Goal: Transaction & Acquisition: Book appointment/travel/reservation

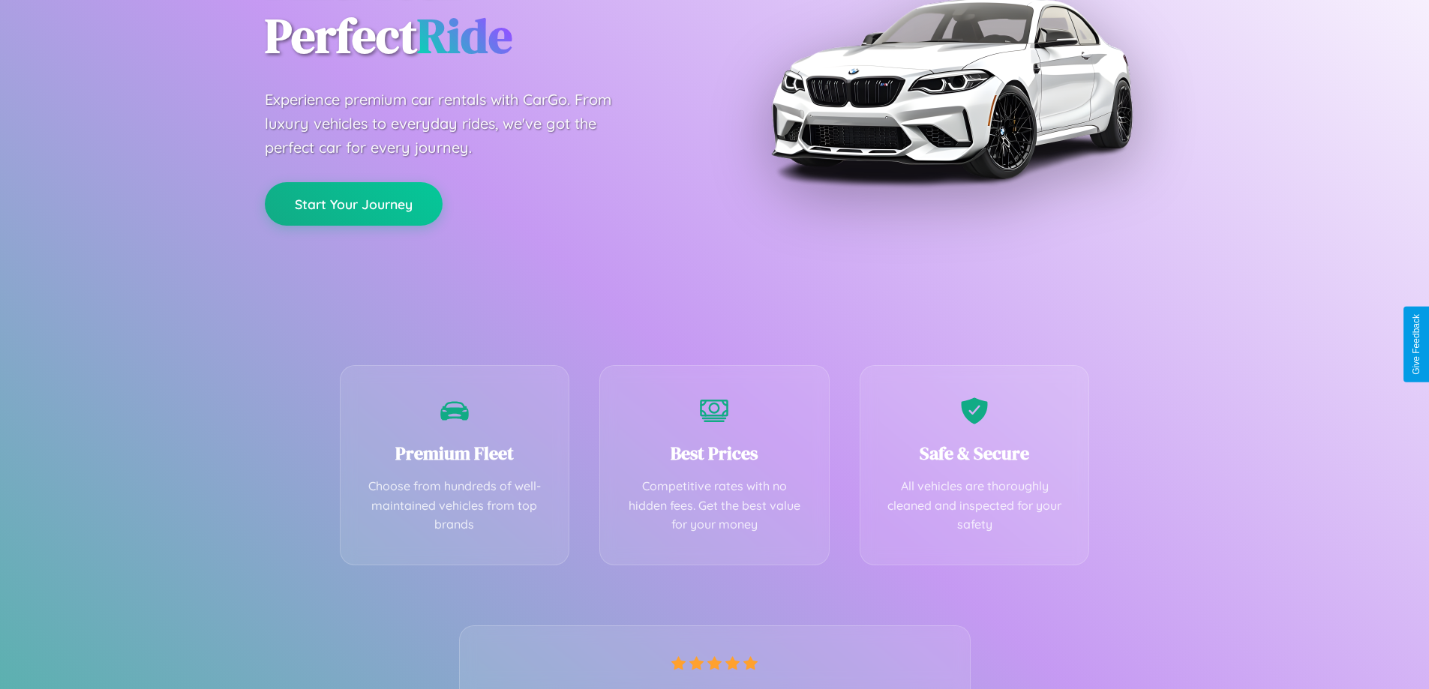
scroll to position [295, 0]
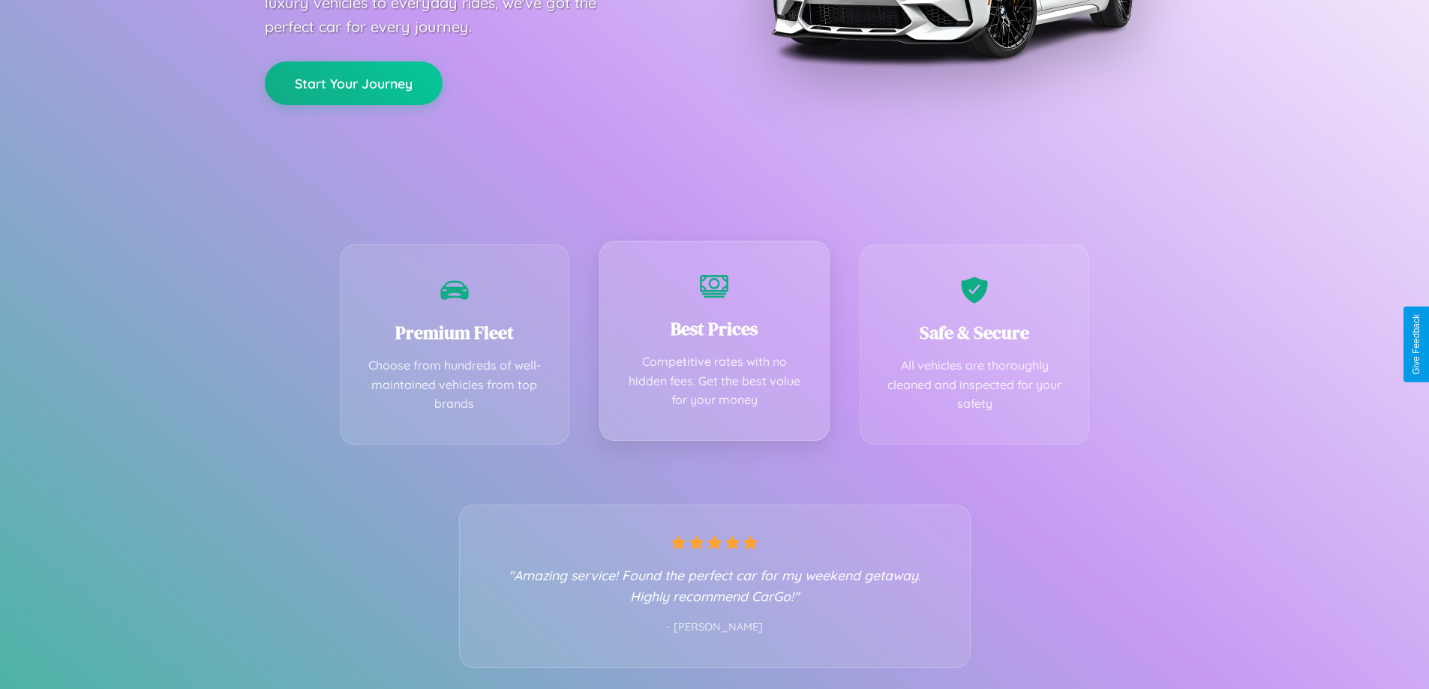
click at [714, 344] on div "Best Prices Competitive rates with no hidden fees. Get the best value for your …" at bounding box center [714, 341] width 230 height 200
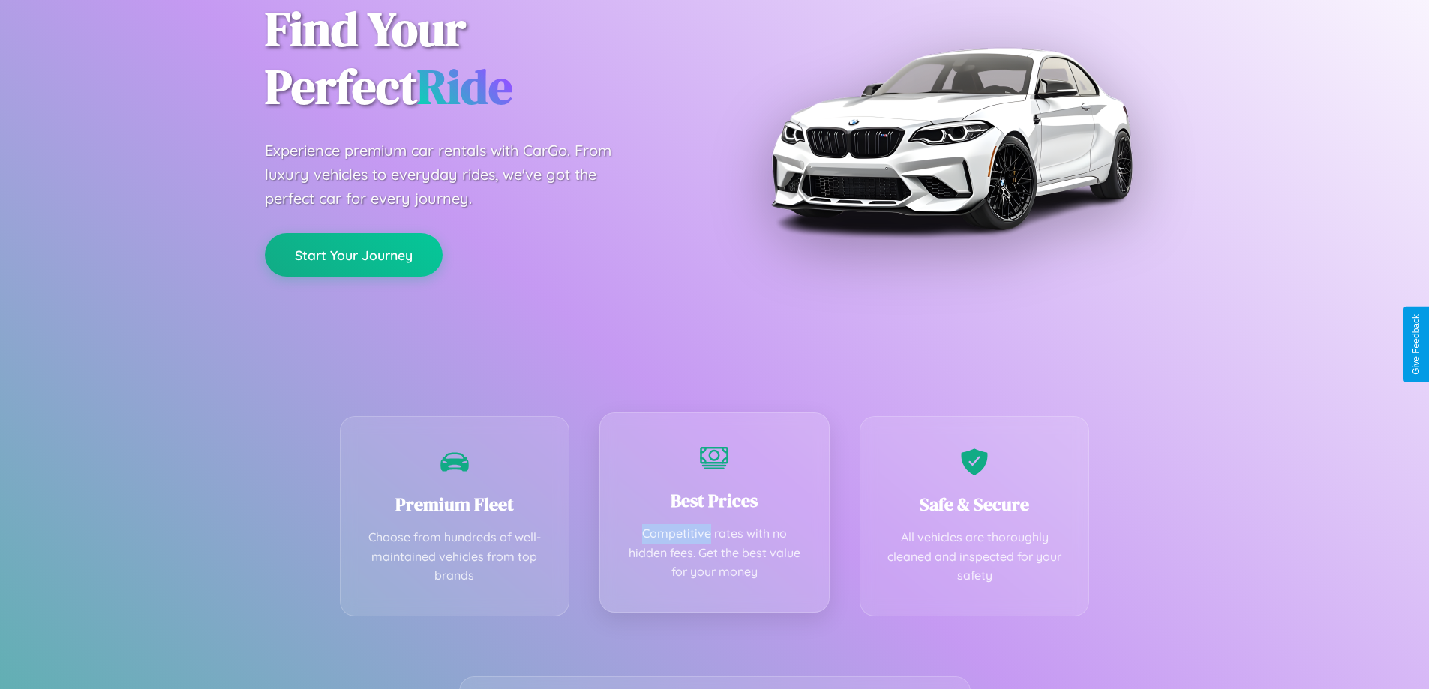
scroll to position [0, 0]
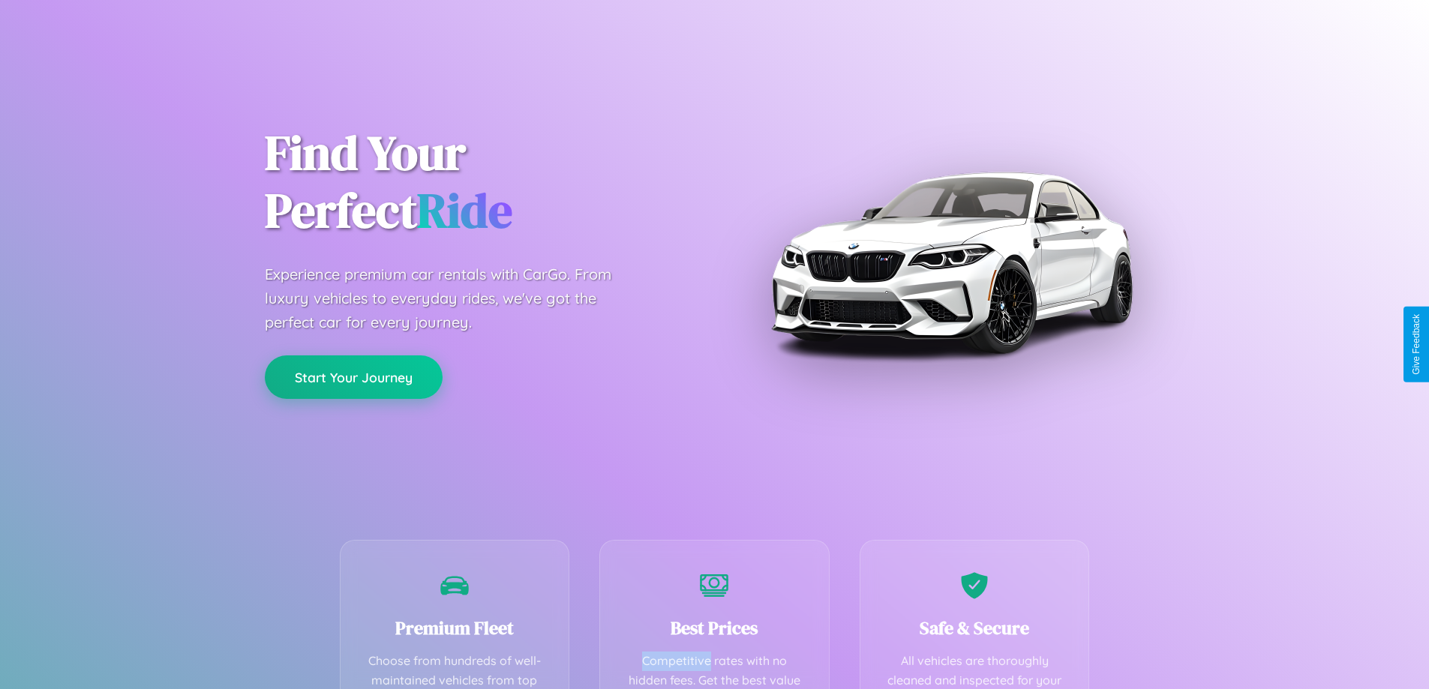
click at [353, 378] on button "Start Your Journey" at bounding box center [354, 376] width 178 height 43
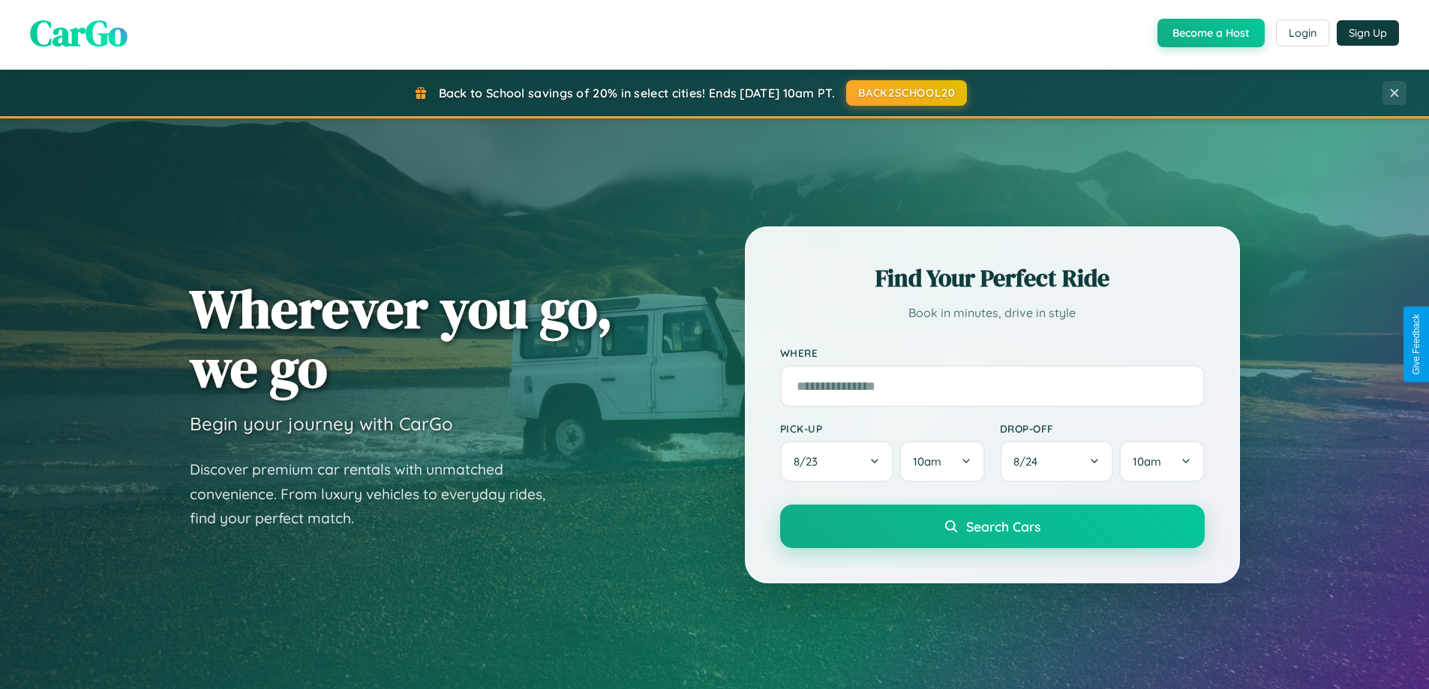
scroll to position [2886, 0]
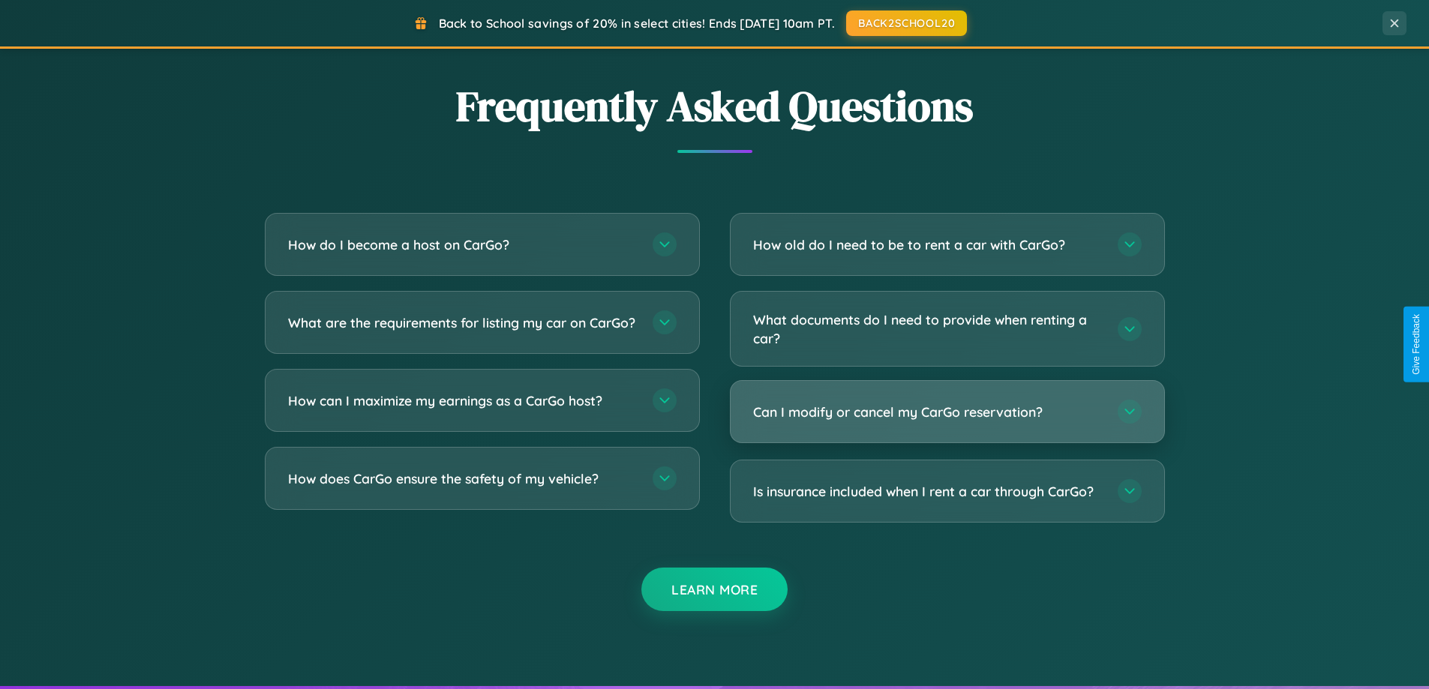
click at [946, 412] on h3 "Can I modify or cancel my CarGo reservation?" at bounding box center [927, 412] width 349 height 19
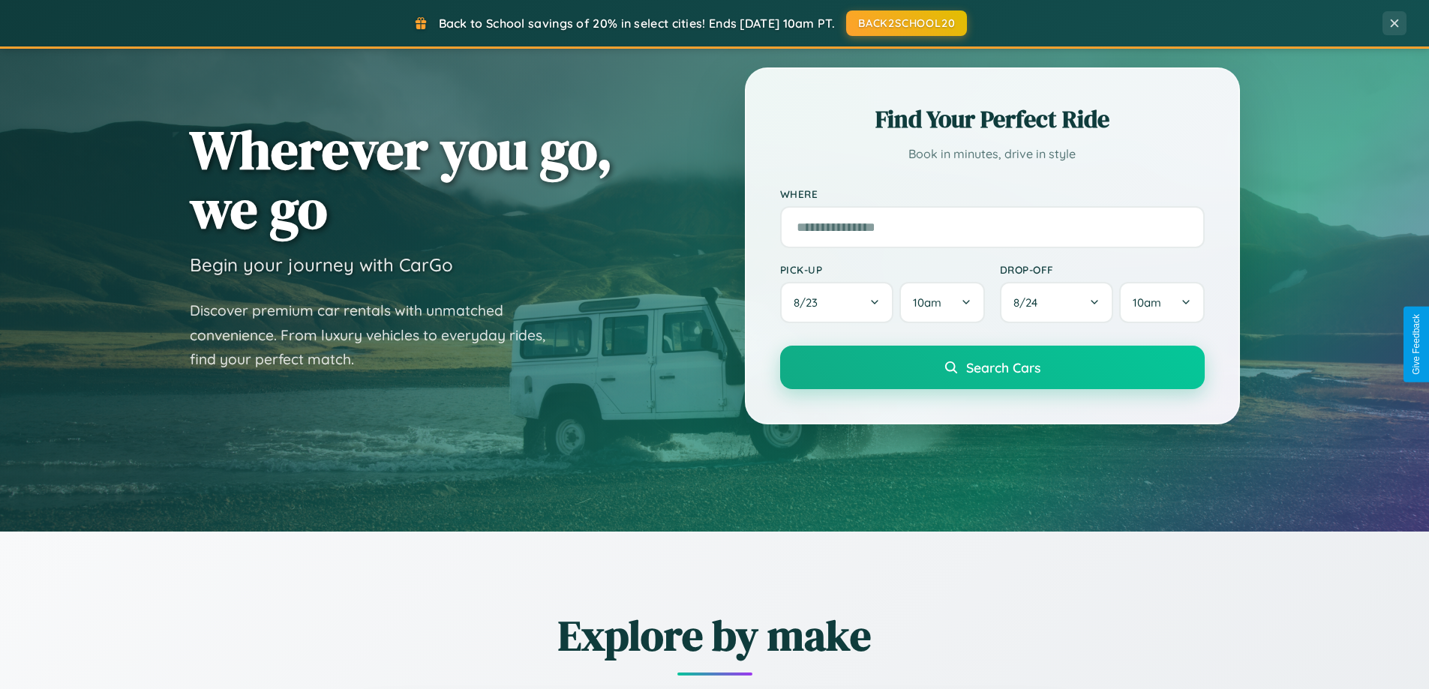
scroll to position [0, 0]
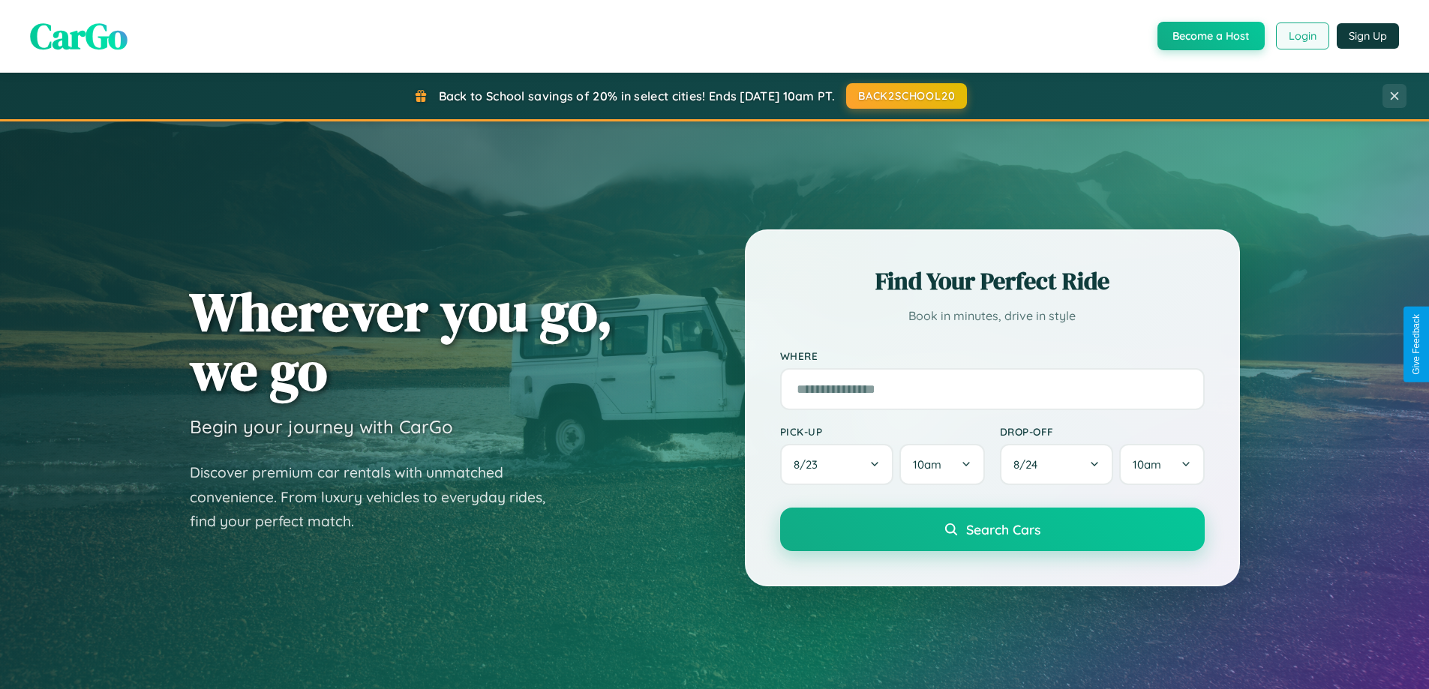
click at [1301, 36] on button "Login" at bounding box center [1302, 35] width 53 height 27
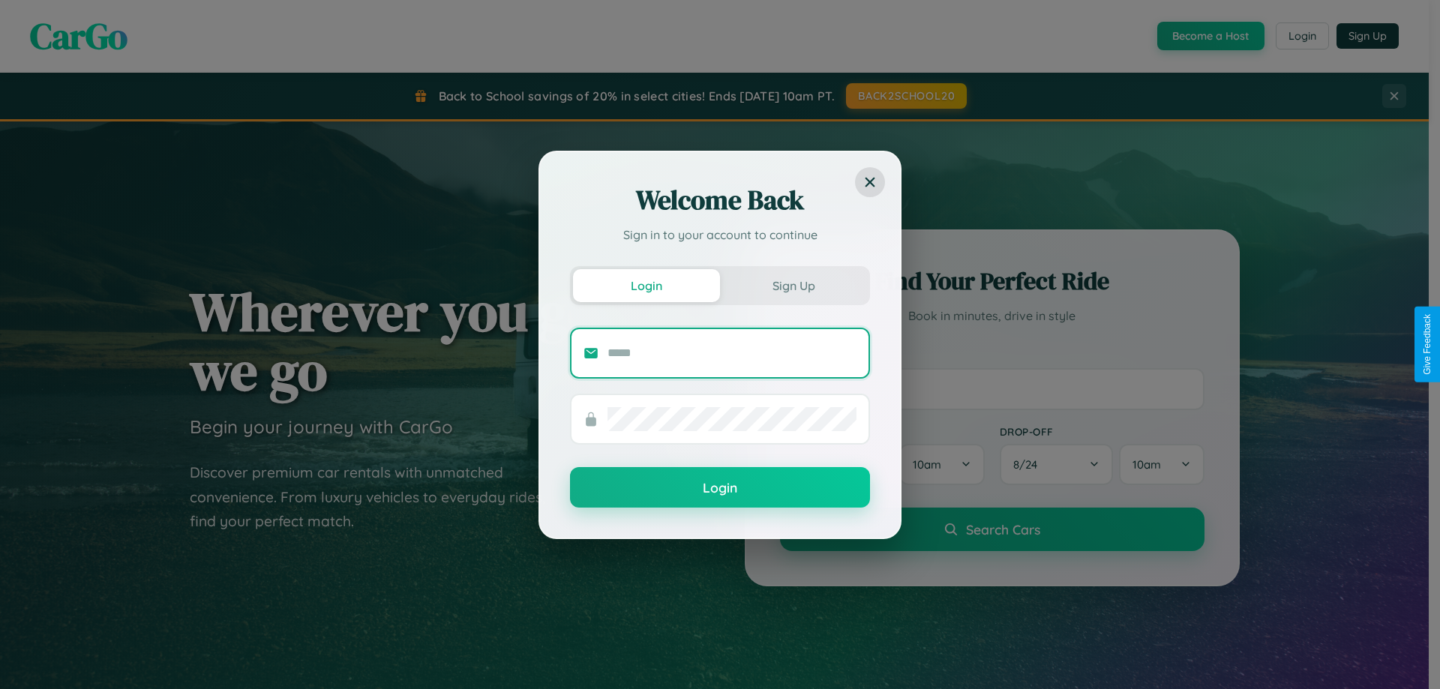
click at [732, 352] on input "text" at bounding box center [731, 353] width 249 height 24
type input "**********"
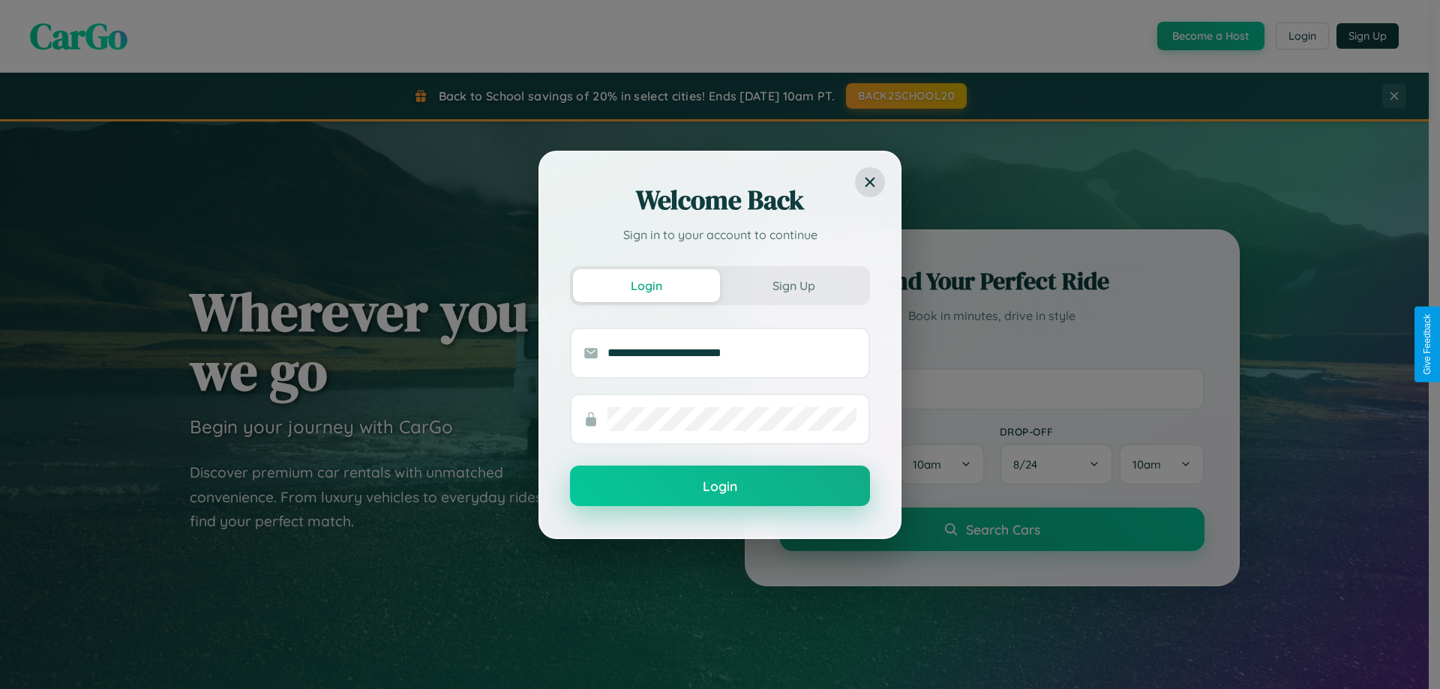
click at [720, 487] on button "Login" at bounding box center [720, 486] width 300 height 40
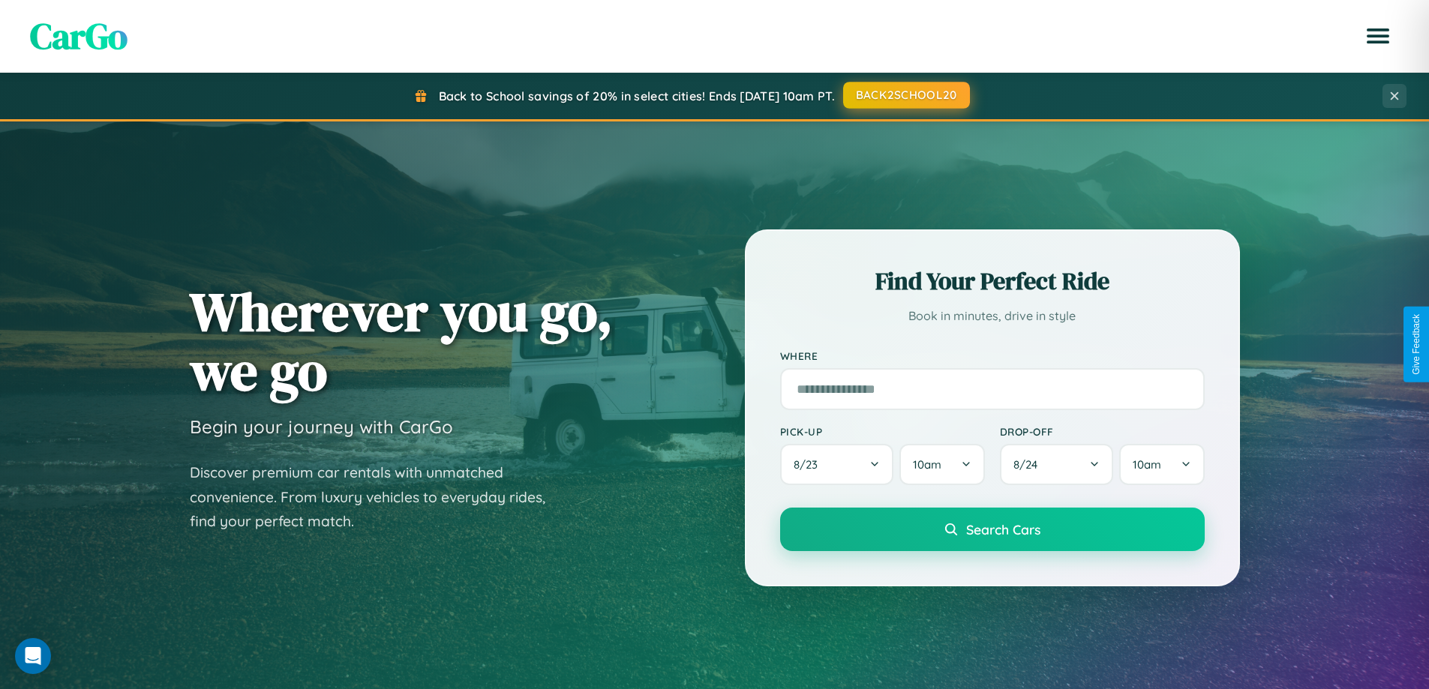
click at [905, 96] on button "BACK2SCHOOL20" at bounding box center [906, 95] width 127 height 27
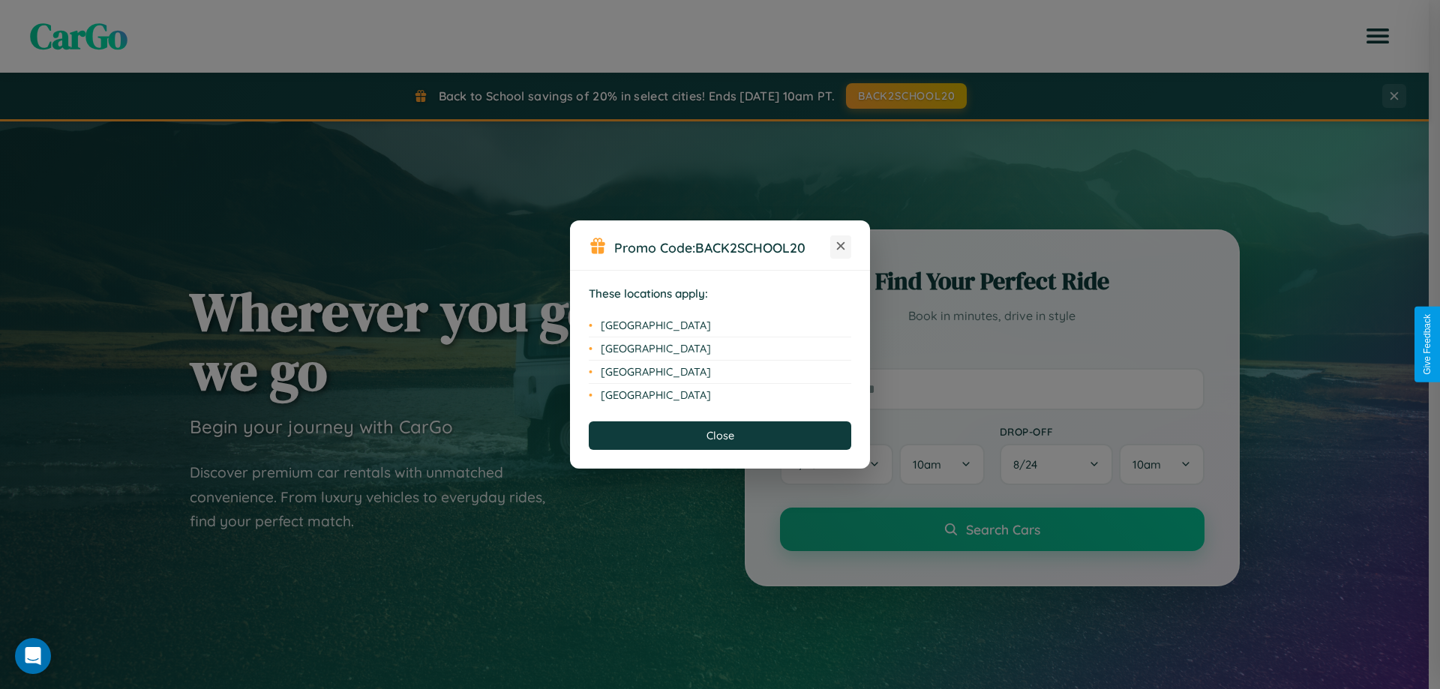
click at [841, 247] on icon at bounding box center [841, 246] width 8 height 8
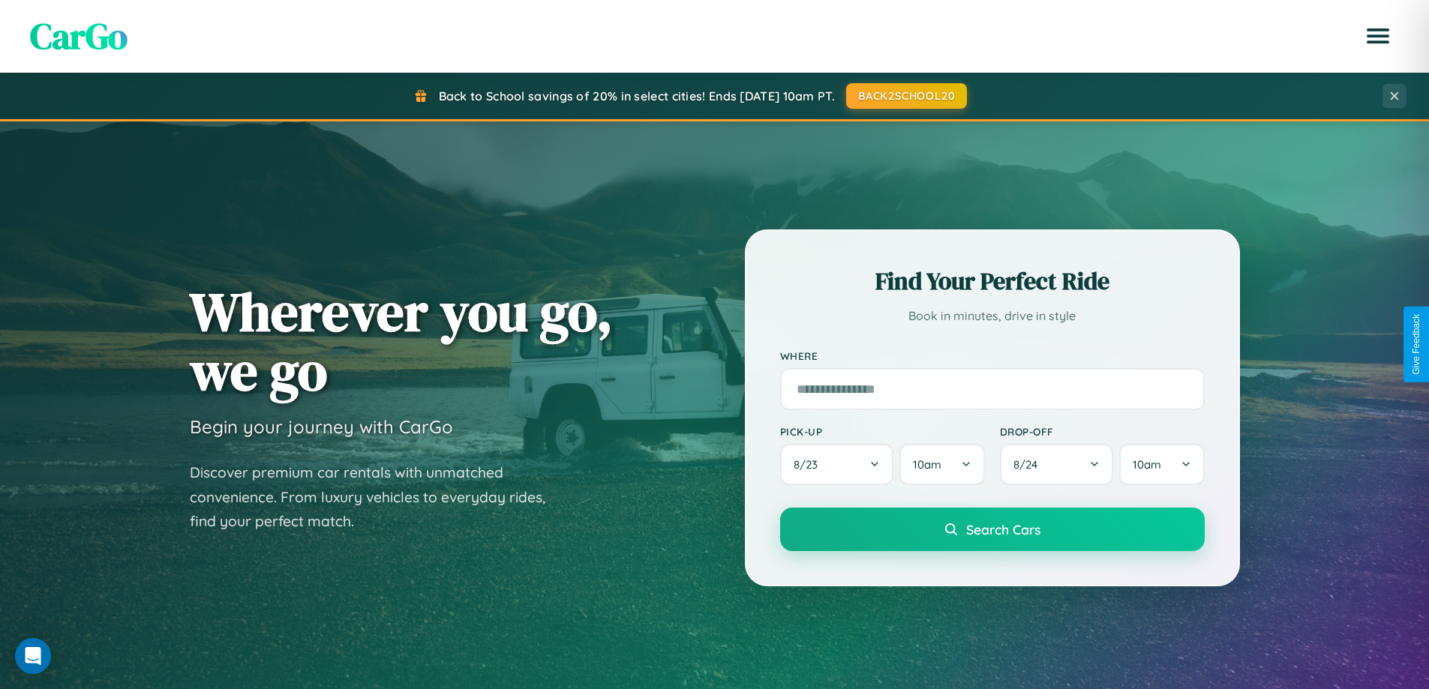
scroll to position [44, 0]
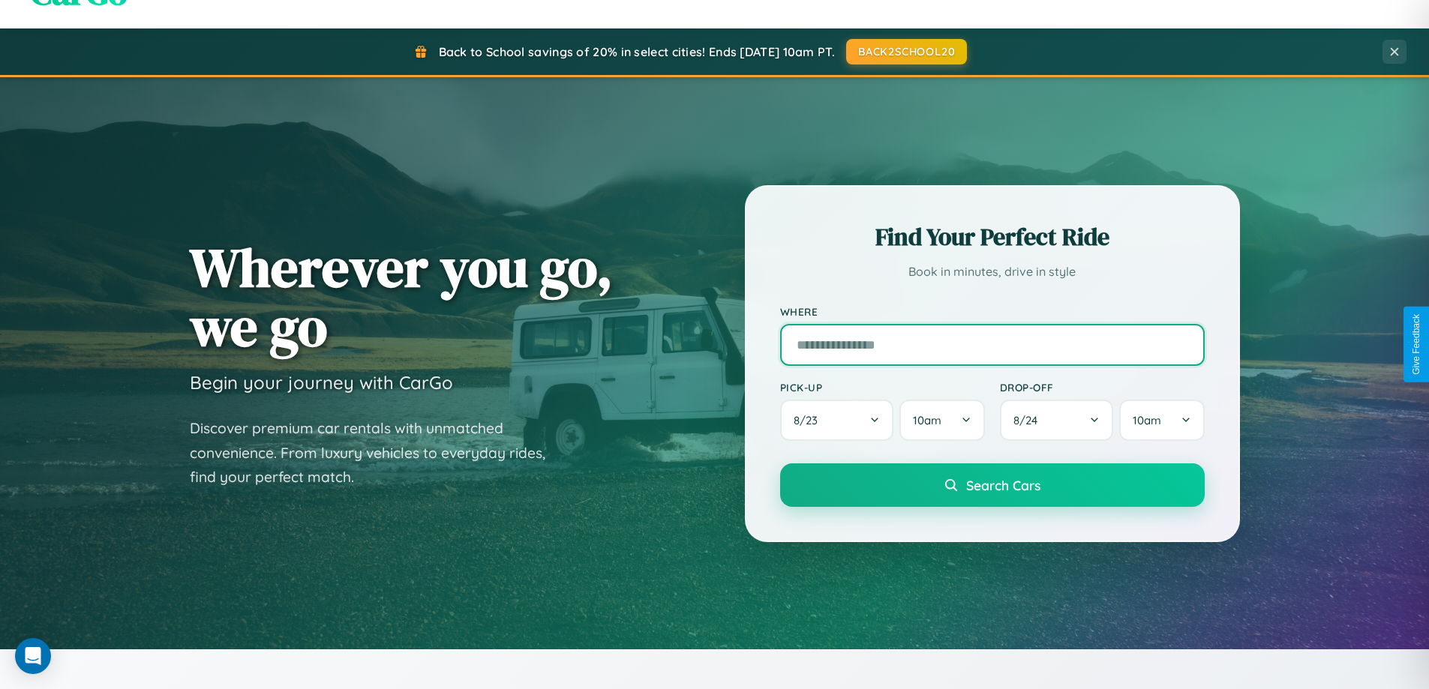
click at [991, 344] on input "text" at bounding box center [992, 345] width 424 height 42
type input "**********"
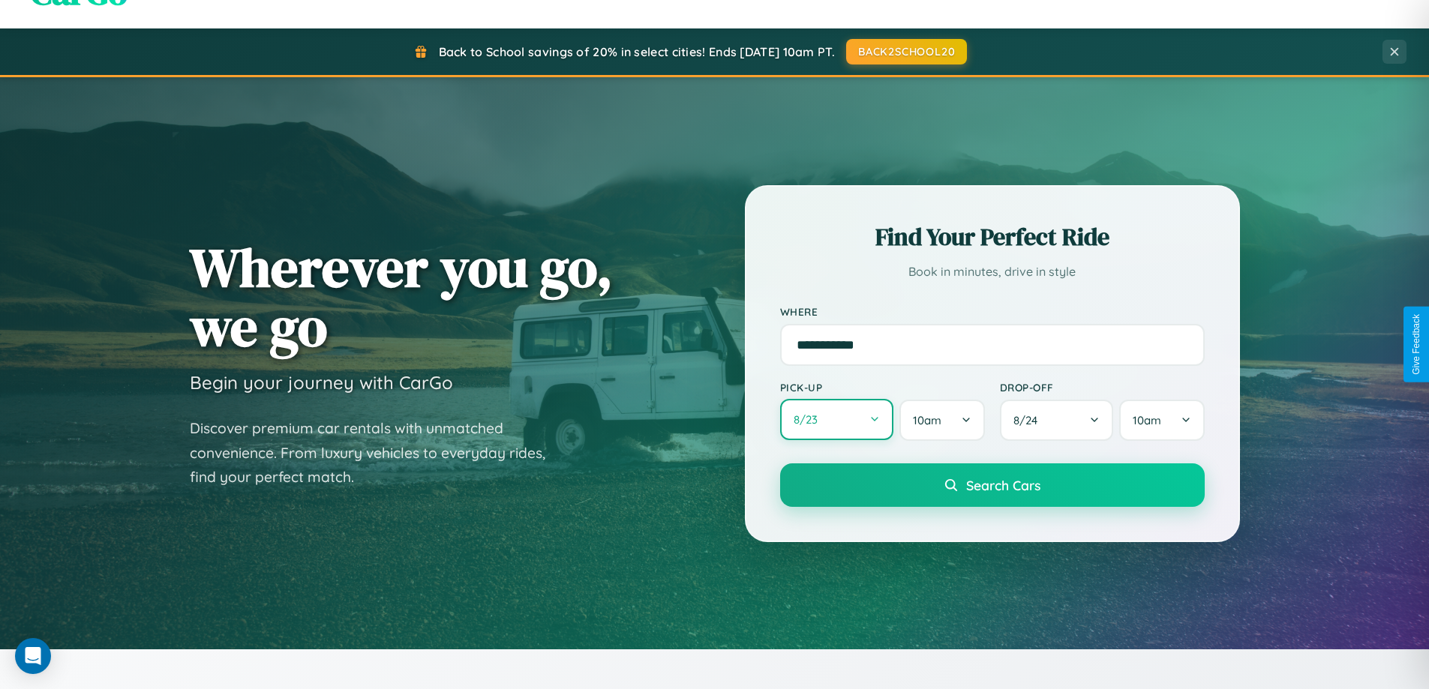
click at [836, 420] on button "8 / 23" at bounding box center [837, 419] width 114 height 41
select select "*"
select select "****"
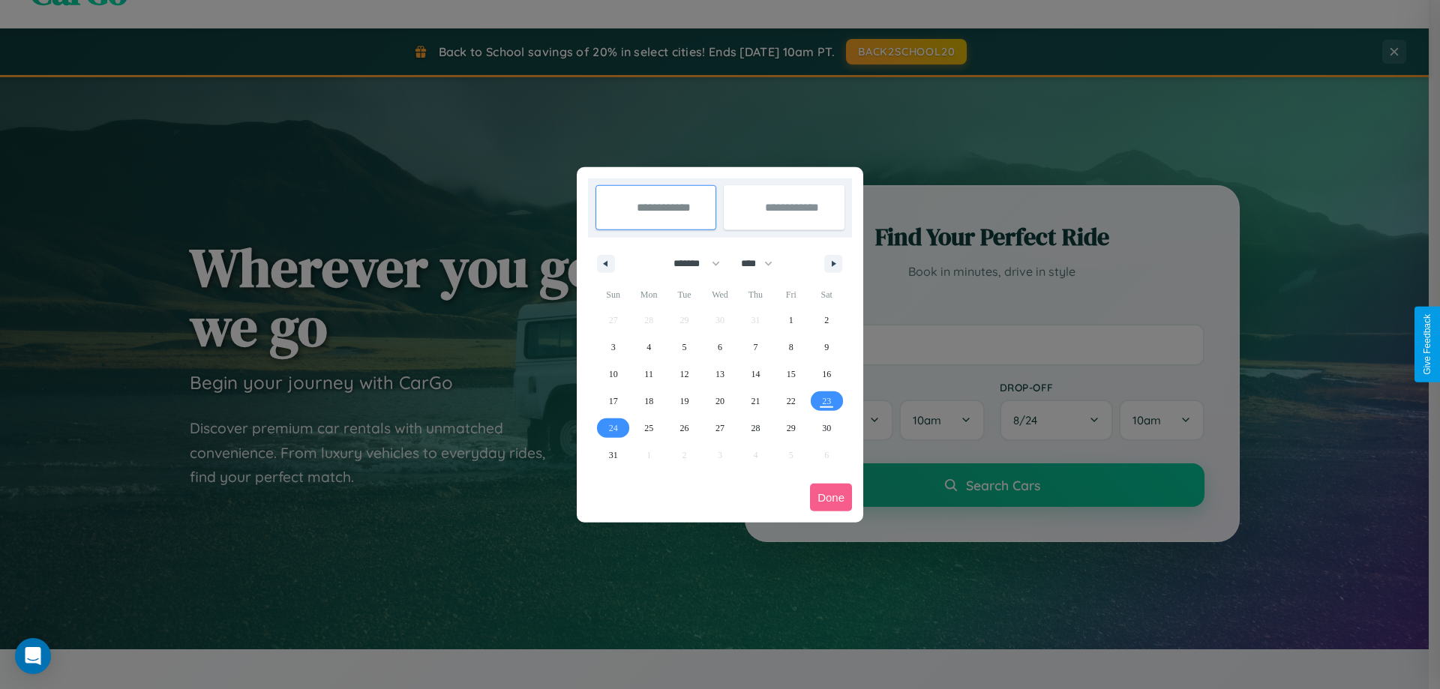
drag, startPoint x: 690, startPoint y: 263, endPoint x: 720, endPoint y: 301, distance: 48.0
click at [690, 263] on select "******* ******** ***** ***** *** **** **** ****** ********* ******* ******** **…" at bounding box center [694, 263] width 64 height 25
select select "*"
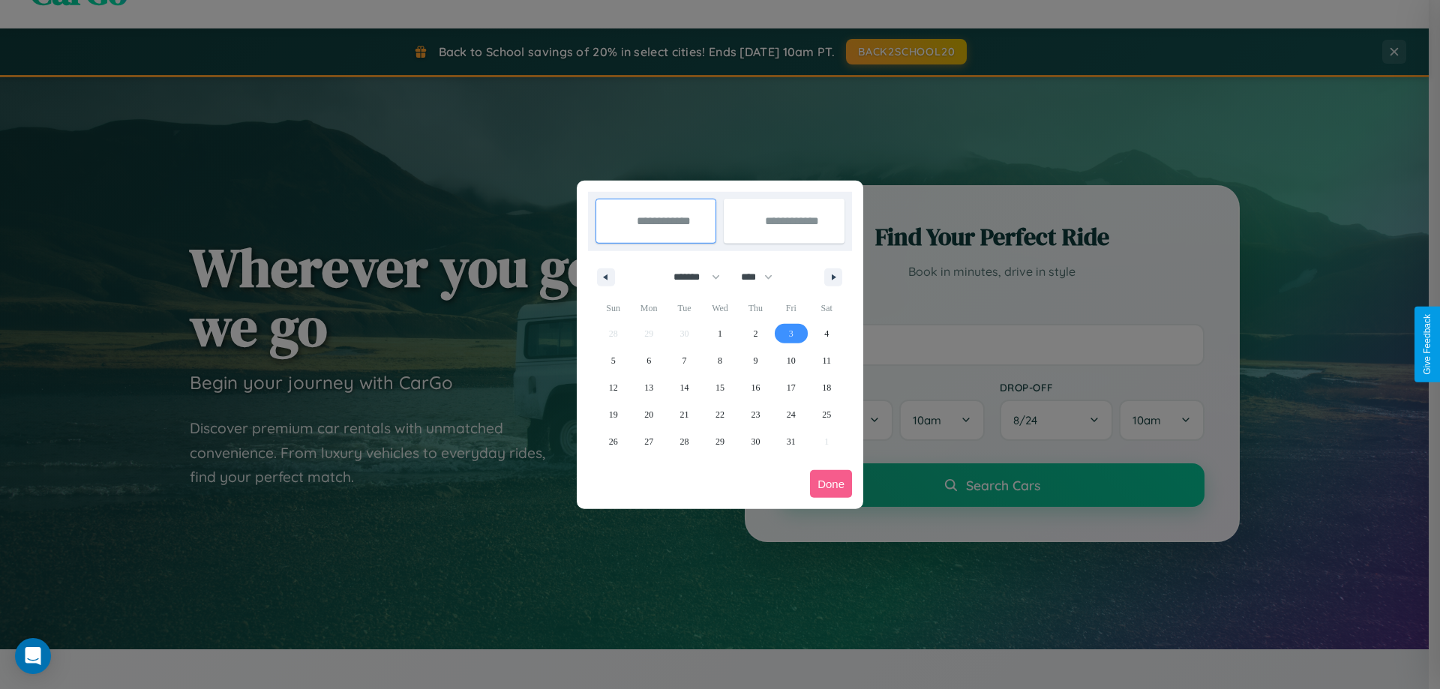
click at [790, 333] on span "3" at bounding box center [791, 333] width 4 height 27
type input "**********"
click at [613, 387] on span "12" at bounding box center [613, 387] width 9 height 27
type input "**********"
click at [831, 484] on button "Done" at bounding box center [831, 484] width 42 height 28
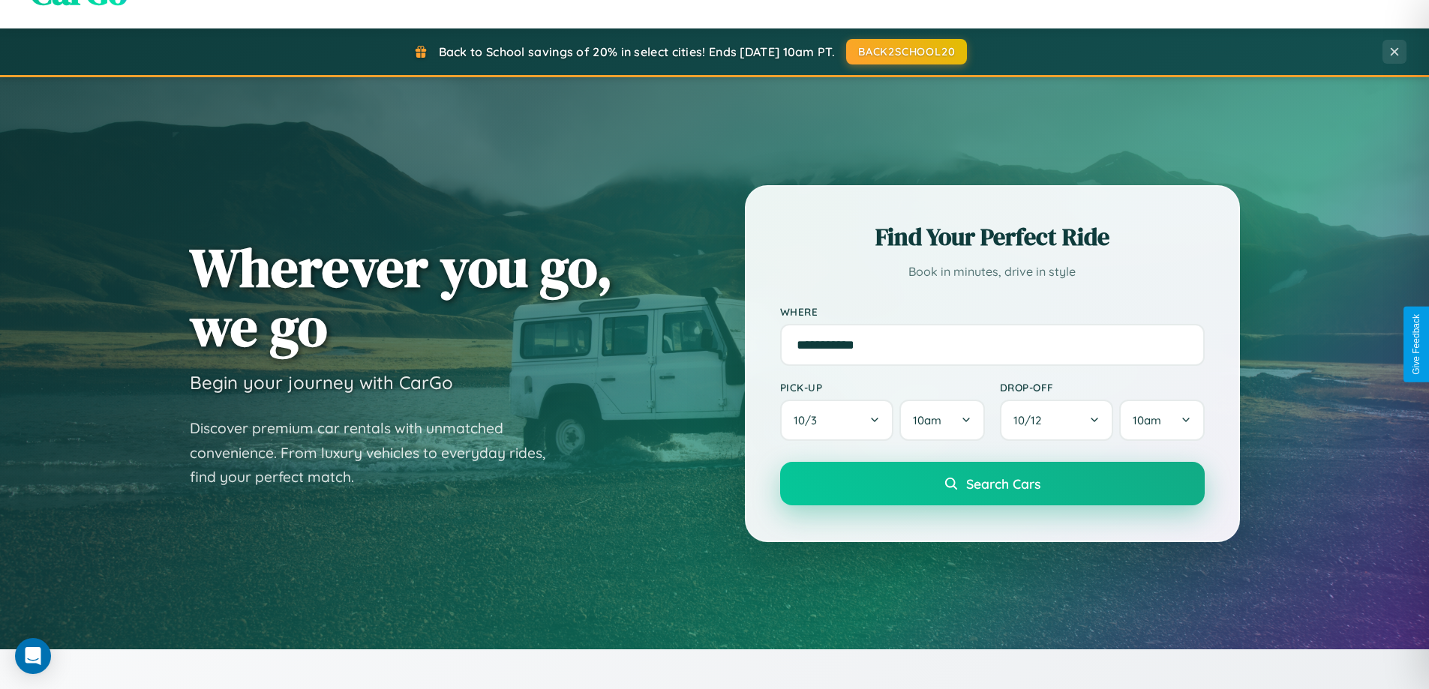
click at [991, 484] on span "Search Cars" at bounding box center [1003, 483] width 74 height 16
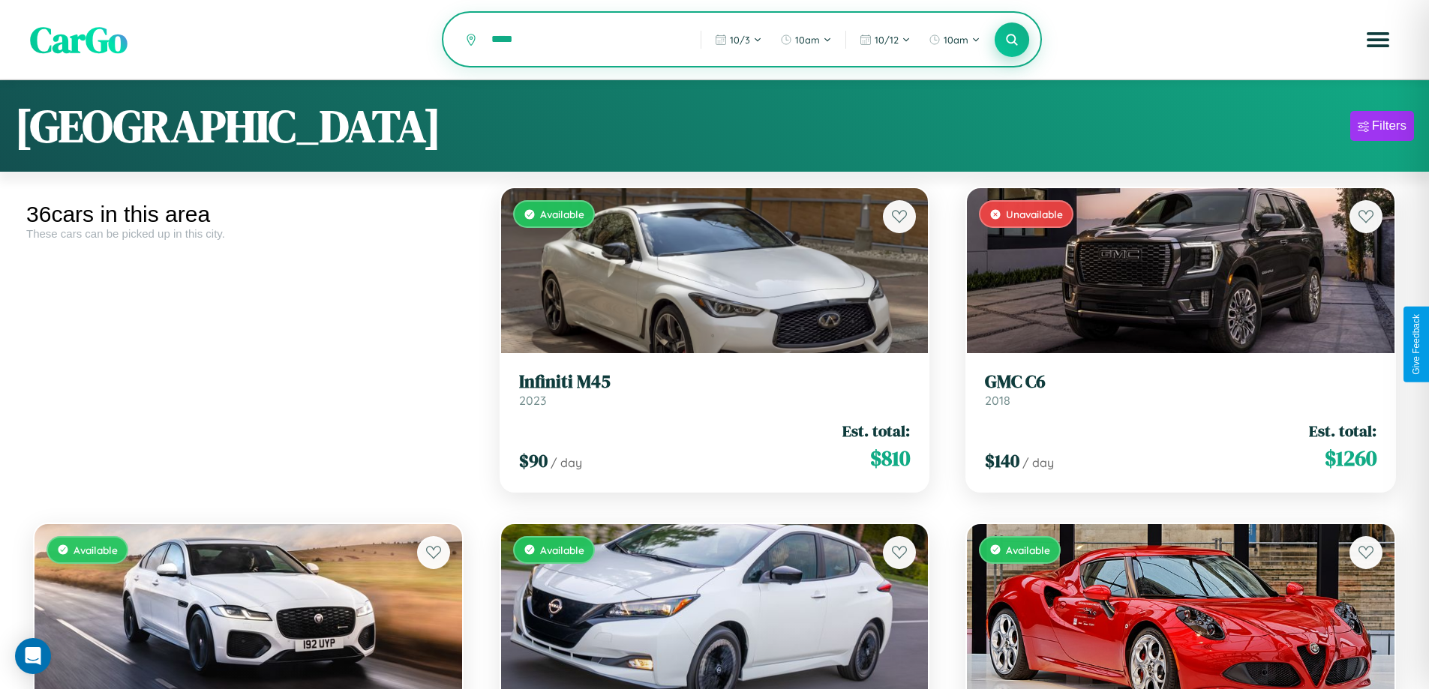
type input "*****"
click at [1012, 40] on icon at bounding box center [1012, 39] width 14 height 14
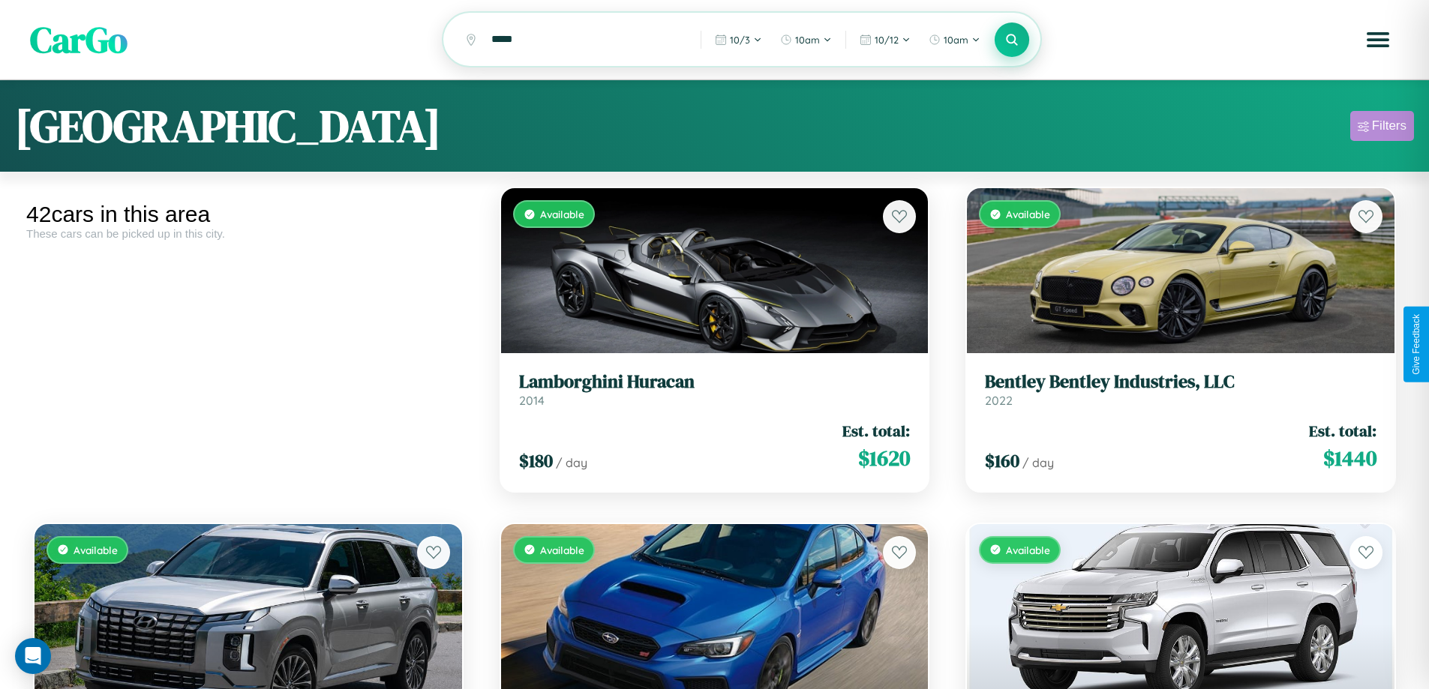
click at [1381, 128] on div "Filters" at bounding box center [1389, 125] width 34 height 15
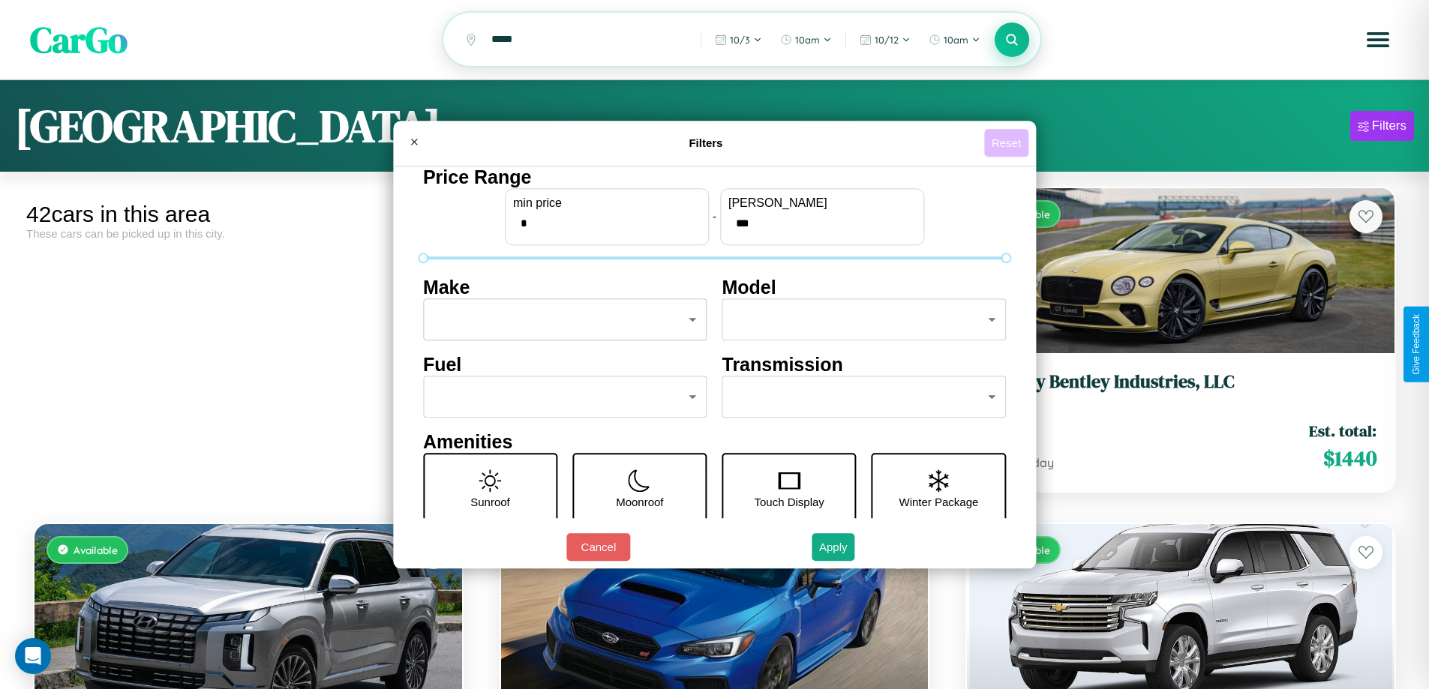
click at [1008, 142] on button "Reset" at bounding box center [1006, 143] width 44 height 28
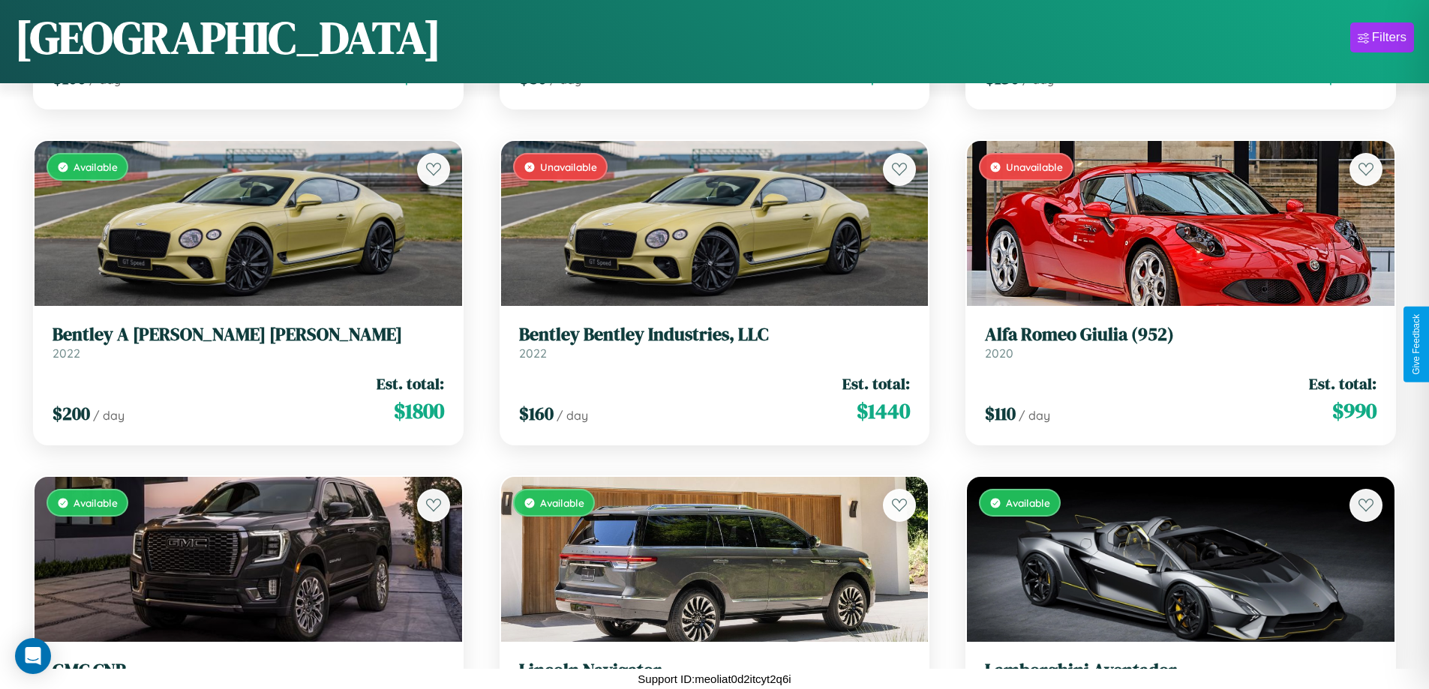
scroll to position [1330, 0]
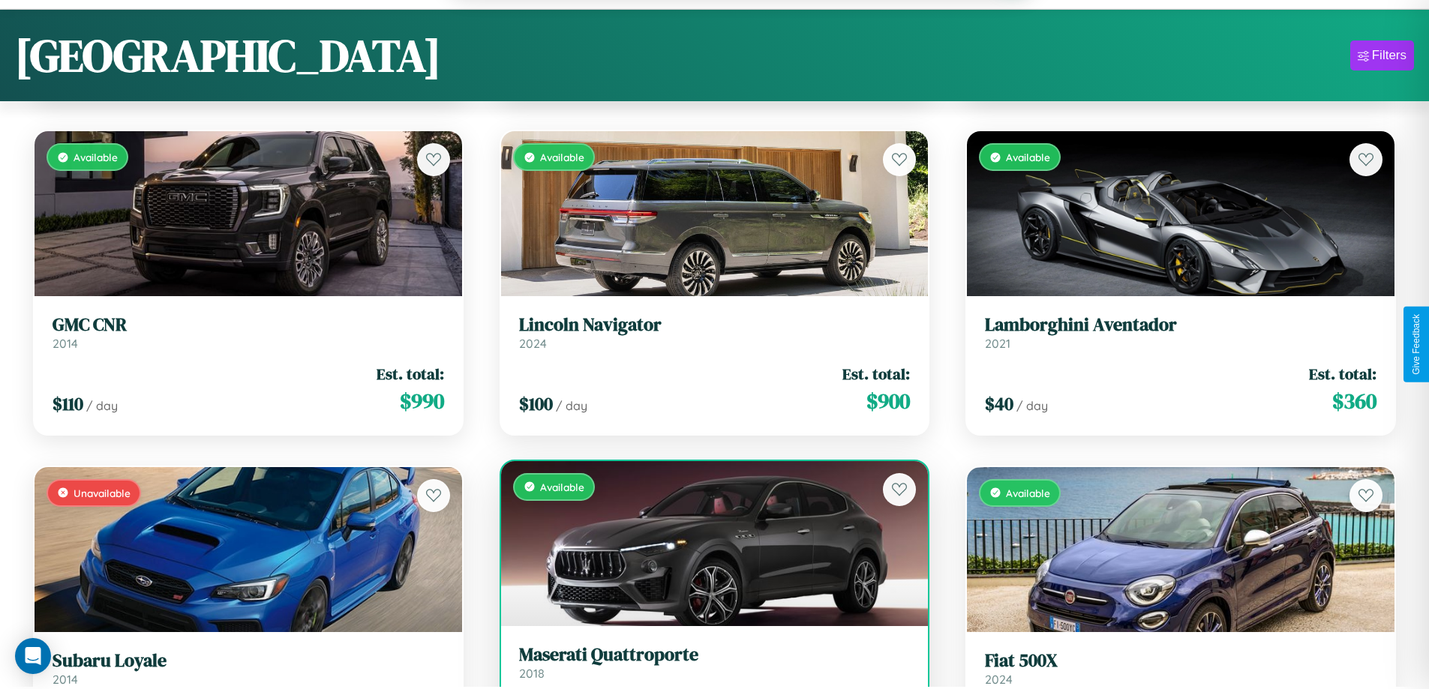
click at [708, 666] on h3 "Maserati Quattroporte" at bounding box center [714, 655] width 391 height 22
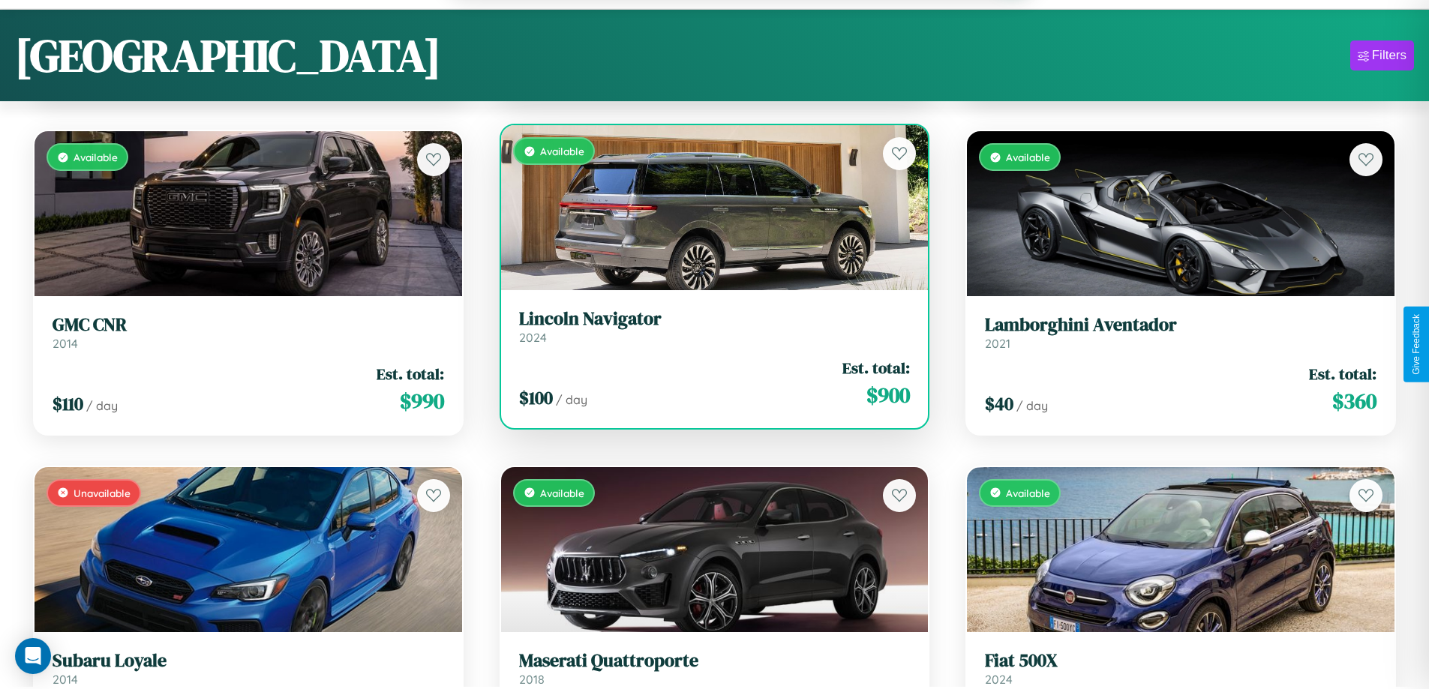
scroll to position [1219, 0]
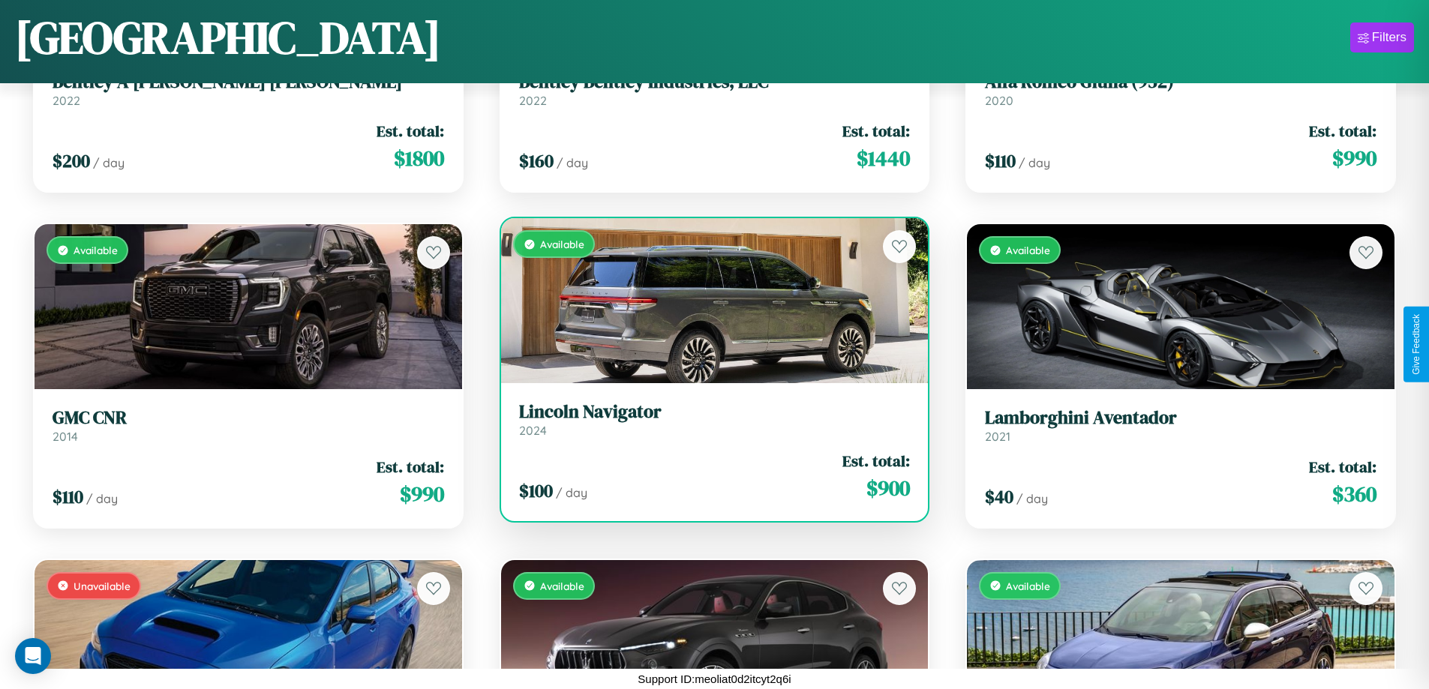
click at [708, 419] on h3 "Lincoln Navigator" at bounding box center [714, 412] width 391 height 22
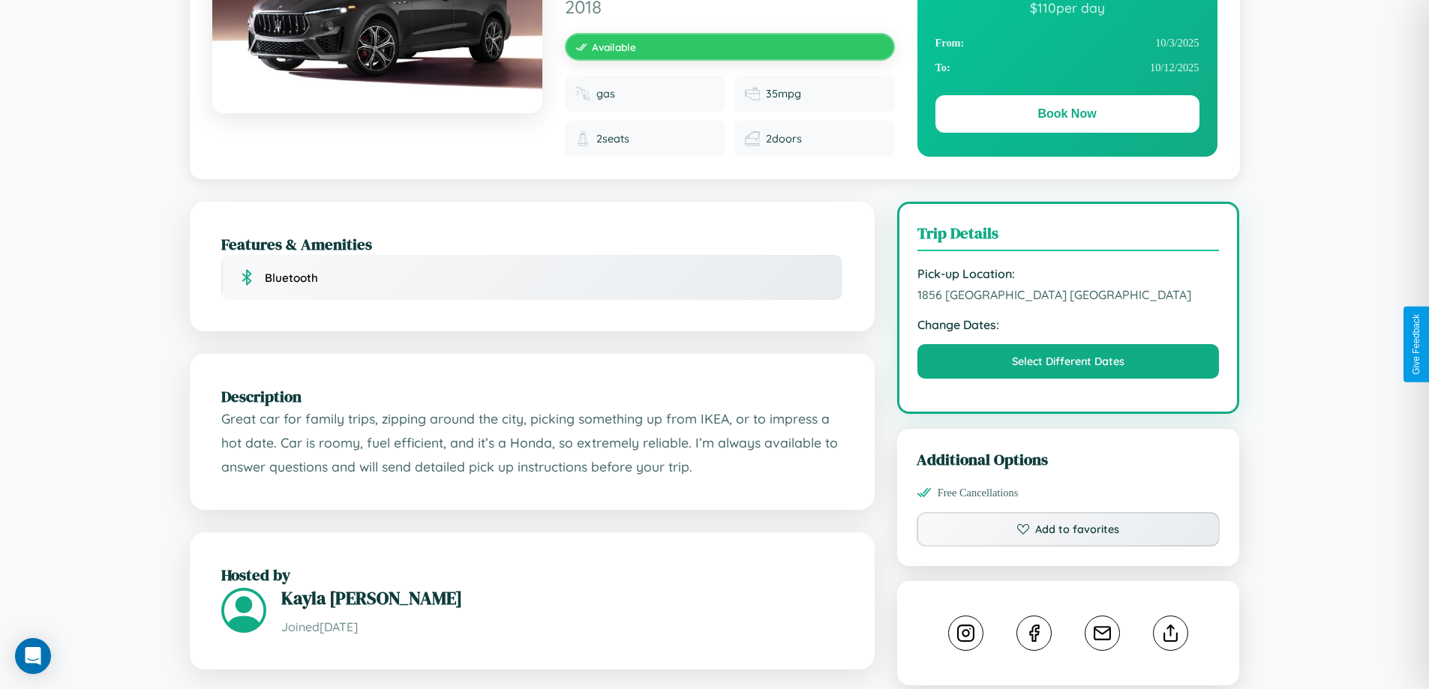
scroll to position [401, 0]
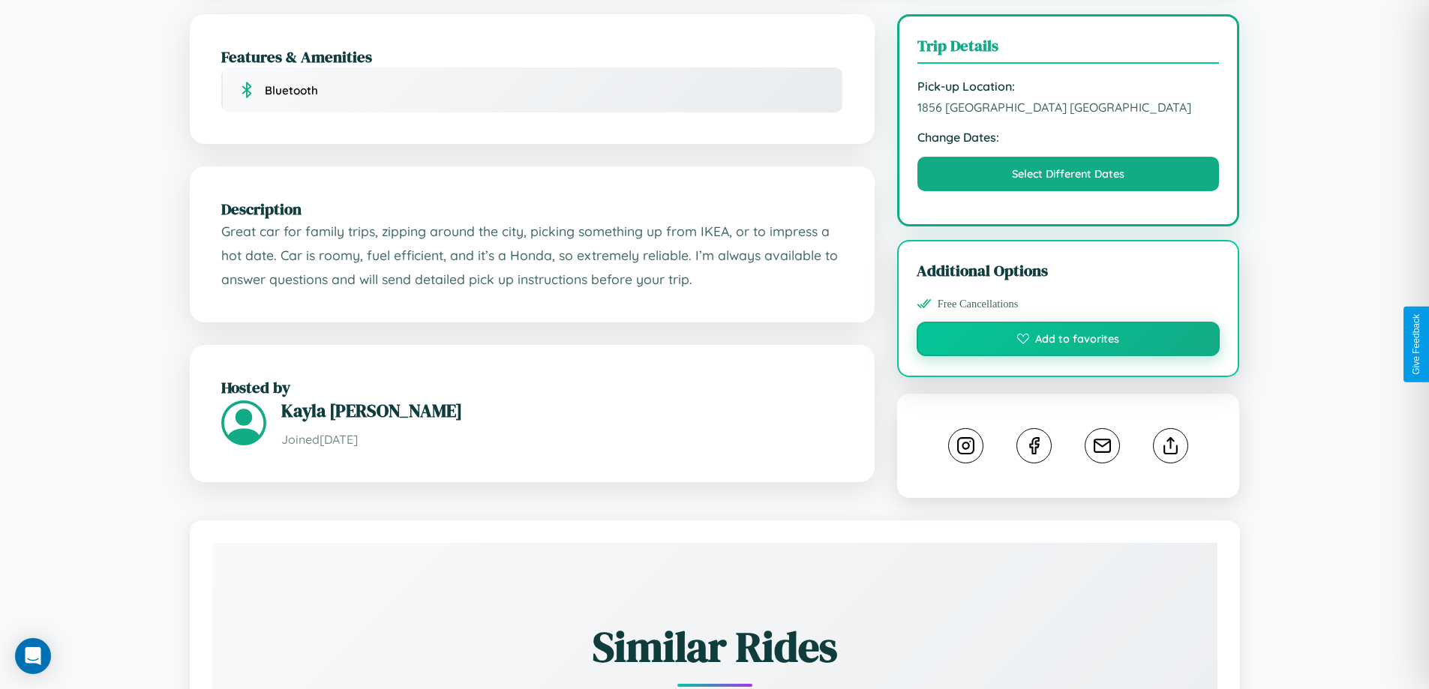
click at [1068, 342] on button "Add to favorites" at bounding box center [1068, 339] width 304 height 34
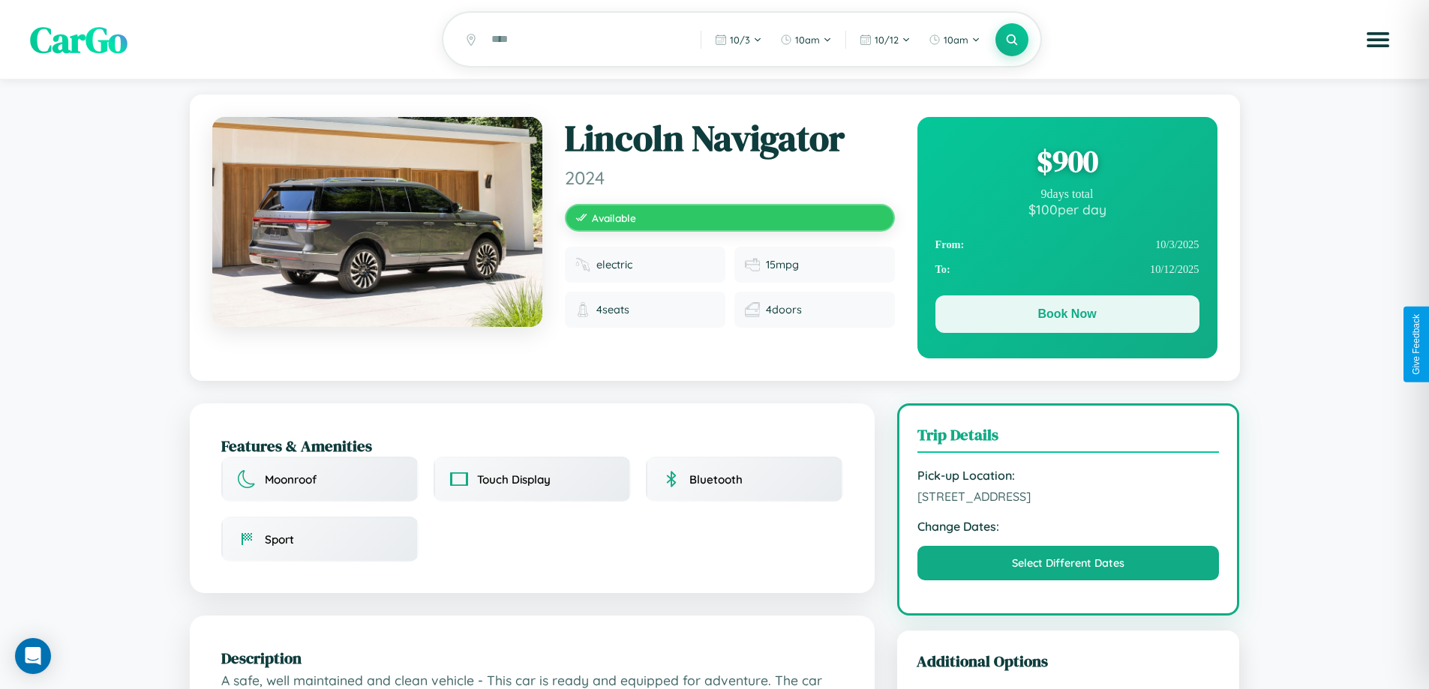
click at [1066, 316] on button "Book Now" at bounding box center [1067, 313] width 264 height 37
